Goal: Obtain resource: Obtain resource

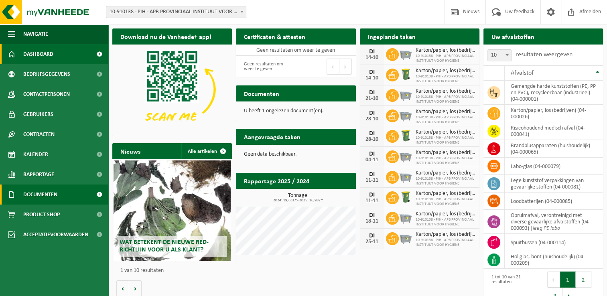
click at [61, 195] on link "Documenten" at bounding box center [54, 194] width 108 height 20
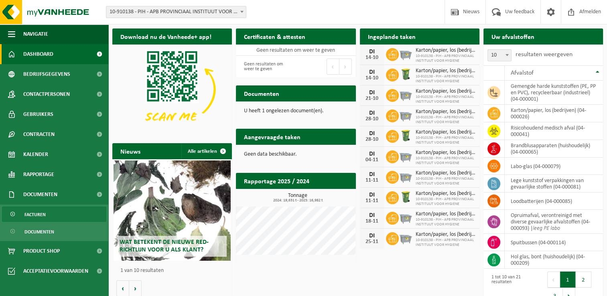
click at [71, 215] on link "Facturen" at bounding box center [54, 214] width 104 height 15
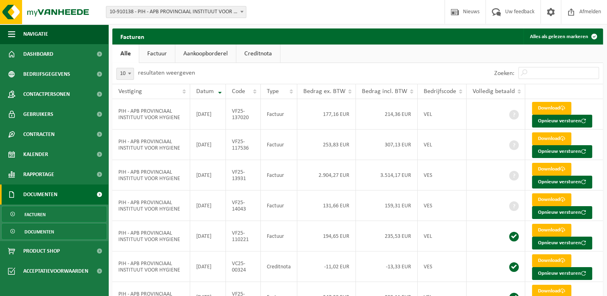
click at [68, 230] on link "Documenten" at bounding box center [54, 231] width 104 height 15
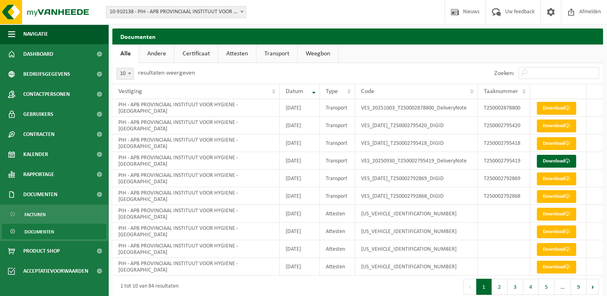
click at [342, 65] on div "10 25 50 100 10 resultaten weergeven" at bounding box center [234, 73] width 245 height 21
drag, startPoint x: 328, startPoint y: 55, endPoint x: 270, endPoint y: 62, distance: 58.9
click at [270, 62] on ul "Alle Andere Certificaat Attesten Transport Weegbon" at bounding box center [357, 54] width 490 height 18
drag, startPoint x: 270, startPoint y: 62, endPoint x: 350, endPoint y: 60, distance: 79.8
click at [350, 60] on ul "Alle Andere Certificaat Attesten Transport Weegbon" at bounding box center [357, 54] width 490 height 18
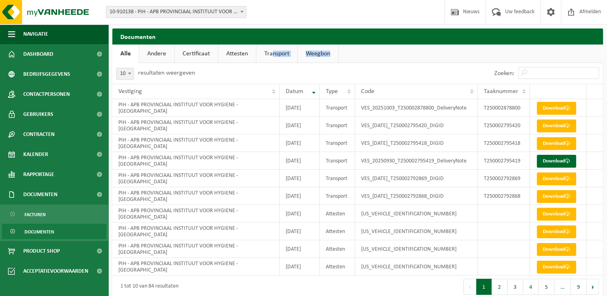
click at [350, 60] on ul "Alle Andere Certificaat Attesten Transport Weegbon" at bounding box center [357, 54] width 490 height 18
drag, startPoint x: 350, startPoint y: 60, endPoint x: 336, endPoint y: 67, distance: 15.2
click at [336, 67] on div "10 25 50 100 10 resultaten weergeven" at bounding box center [234, 73] width 245 height 21
drag, startPoint x: 343, startPoint y: 56, endPoint x: 306, endPoint y: 57, distance: 37.3
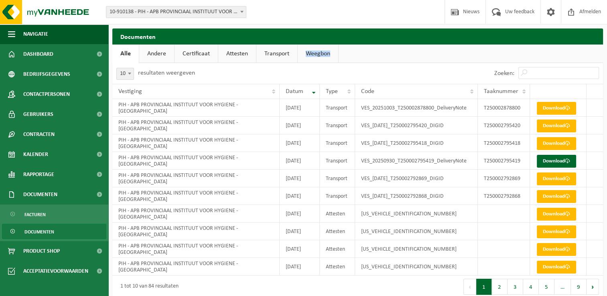
click at [306, 57] on ul "Alle Andere Certificaat Attesten Transport Weegbon" at bounding box center [357, 54] width 490 height 18
drag, startPoint x: 306, startPoint y: 57, endPoint x: 295, endPoint y: 71, distance: 18.0
click at [295, 71] on div "10 25 50 100 10 resultaten weergeven" at bounding box center [234, 73] width 245 height 21
drag, startPoint x: 296, startPoint y: 69, endPoint x: 334, endPoint y: 67, distance: 37.3
click at [334, 67] on div "10 25 50 100 10 resultaten weergeven" at bounding box center [234, 73] width 245 height 21
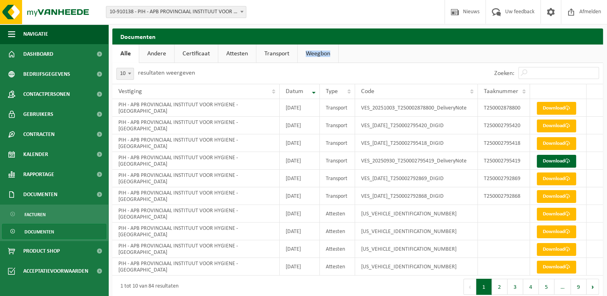
drag, startPoint x: 361, startPoint y: 53, endPoint x: 294, endPoint y: 55, distance: 66.6
click at [294, 55] on ul "Alle Andere Certificaat Attesten Transport Weegbon" at bounding box center [357, 54] width 490 height 18
drag, startPoint x: 294, startPoint y: 55, endPoint x: 297, endPoint y: 68, distance: 13.8
click at [297, 68] on div "10 25 50 100 10 resultaten weergeven" at bounding box center [234, 73] width 245 height 21
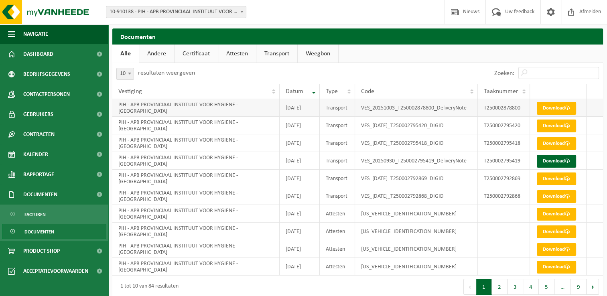
click at [471, 111] on td "VES_20251003_T250002878800_DeliveryNote" at bounding box center [416, 108] width 123 height 18
drag, startPoint x: 471, startPoint y: 111, endPoint x: 444, endPoint y: 110, distance: 27.7
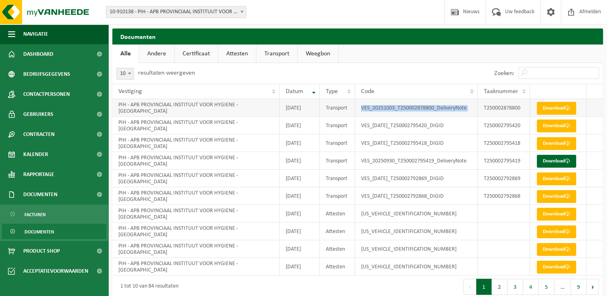
click at [444, 110] on td "VES_20251003_T250002878800_DeliveryNote" at bounding box center [416, 108] width 123 height 18
click at [355, 110] on td "VES_20251003_T250002878800_DeliveryNote" at bounding box center [416, 108] width 123 height 18
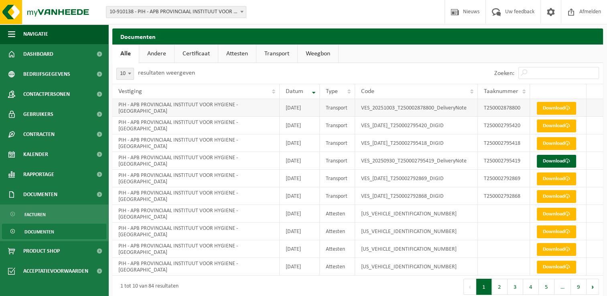
click at [332, 110] on td "Transport" at bounding box center [337, 108] width 35 height 18
drag, startPoint x: 332, startPoint y: 110, endPoint x: 336, endPoint y: 121, distance: 12.1
click at [336, 121] on td "Transport" at bounding box center [337, 126] width 35 height 18
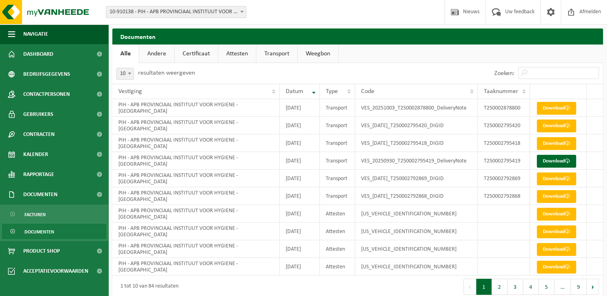
drag, startPoint x: 336, startPoint y: 121, endPoint x: 308, endPoint y: 71, distance: 57.8
click at [308, 71] on div "10 25 50 100 10 resultaten weergeven" at bounding box center [234, 73] width 245 height 21
click at [319, 73] on div "10 25 50 100 10 resultaten weergeven" at bounding box center [234, 73] width 245 height 21
click at [435, 73] on div "Zoeken:" at bounding box center [480, 73] width 245 height 21
click at [493, 75] on div "Zoeken:" at bounding box center [546, 73] width 113 height 21
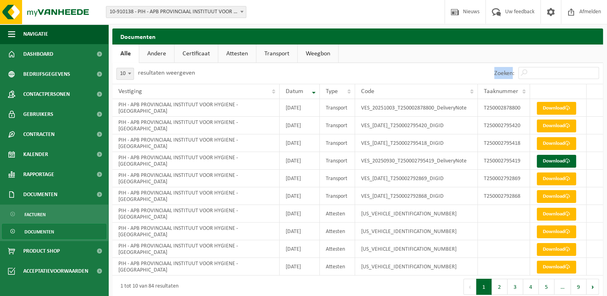
click at [493, 75] on div "Zoeken:" at bounding box center [546, 73] width 113 height 21
drag, startPoint x: 493, startPoint y: 75, endPoint x: 482, endPoint y: 75, distance: 10.8
click at [482, 75] on div "Zoeken:" at bounding box center [480, 73] width 245 height 21
click at [170, 71] on label "resultaten weergeven" at bounding box center [166, 73] width 57 height 6
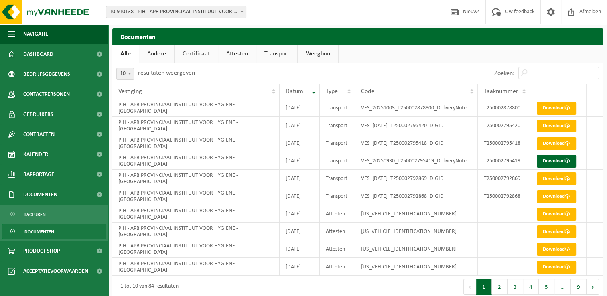
click at [142, 67] on select "10 25 50 100" at bounding box center [130, 67] width 24 height 0
click at [424, 87] on th "Code" at bounding box center [416, 91] width 123 height 15
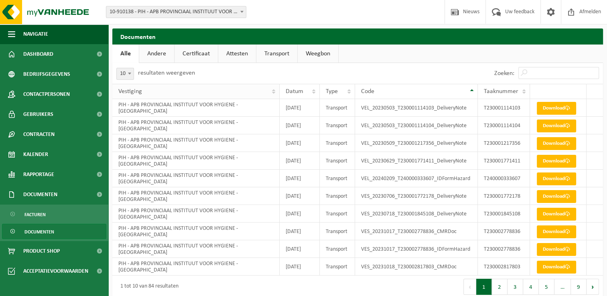
click at [154, 87] on th "Vestiging" at bounding box center [195, 91] width 167 height 15
click at [210, 93] on div "Vestiging" at bounding box center [193, 91] width 151 height 6
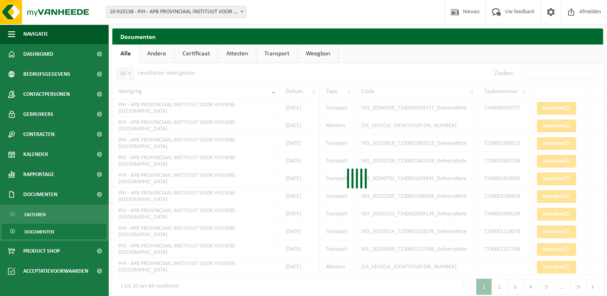
click at [417, 65] on div "10 25 50 100 10 resultaten weergeven Zoeken: Vestiging Datum Type Code Taaknumm…" at bounding box center [357, 180] width 490 height 235
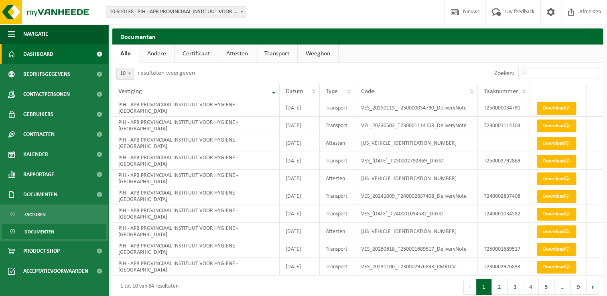
click at [43, 53] on span "Dashboard" at bounding box center [38, 54] width 30 height 20
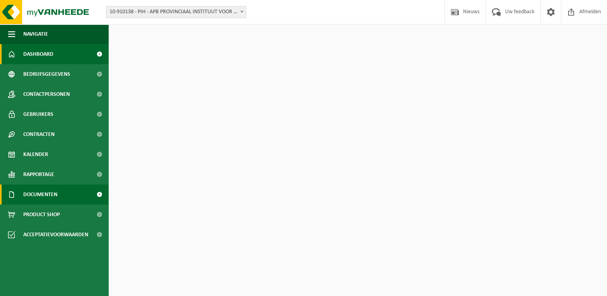
click at [51, 196] on span "Documenten" at bounding box center [40, 194] width 34 height 20
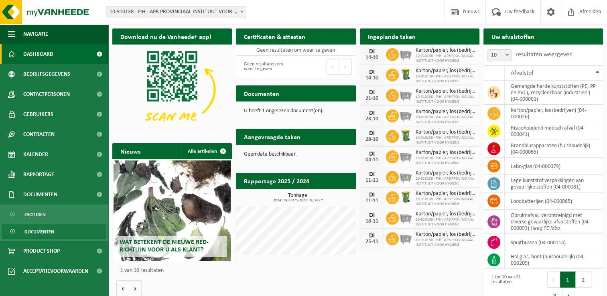
click at [56, 233] on link "Documenten" at bounding box center [54, 231] width 104 height 15
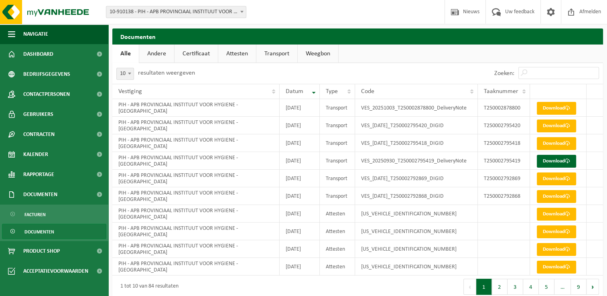
click at [402, 65] on div "Zoeken:" at bounding box center [480, 73] width 245 height 21
click at [563, 164] on link "Download" at bounding box center [556, 161] width 39 height 13
